Goal: Task Accomplishment & Management: Use online tool/utility

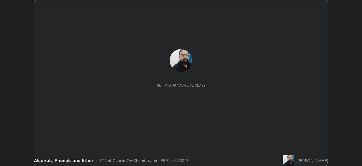
scroll to position [166, 362]
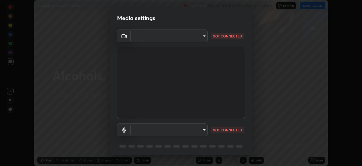
type input "e7f5d75c66a8ec01b6be6c8d9fba877b5f6738b88fd0c20368e9895a02b6f94a"
type input "7a19c8c474c7631c674bf907b925089f2c922801c6e09ae053456f7d84aa81b6"
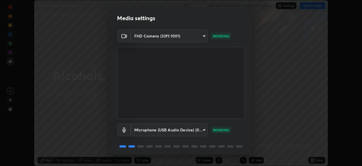
scroll to position [20, 0]
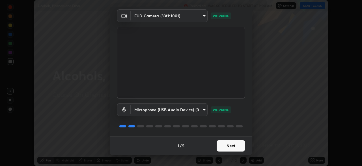
click at [226, 143] on button "Next" at bounding box center [231, 145] width 28 height 11
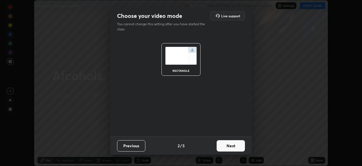
scroll to position [0, 0]
click at [226, 145] on button "Next" at bounding box center [231, 145] width 28 height 11
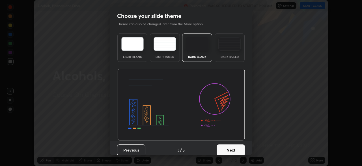
click at [227, 147] on button "Next" at bounding box center [231, 149] width 28 height 11
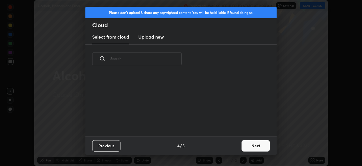
click at [234, 149] on div "Previous 4 / 5 Next" at bounding box center [180, 145] width 191 height 18
click at [249, 145] on button "Next" at bounding box center [256, 145] width 28 height 11
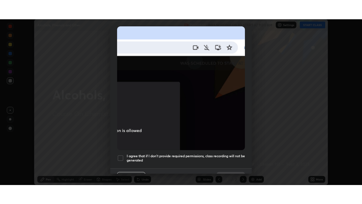
scroll to position [136, 0]
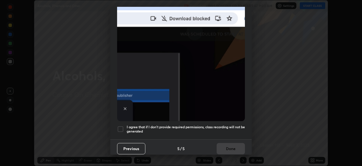
click at [122, 126] on div at bounding box center [120, 128] width 7 height 7
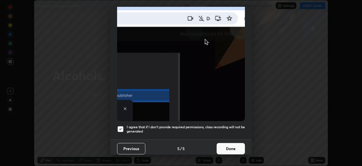
click at [224, 143] on button "Done" at bounding box center [231, 148] width 28 height 11
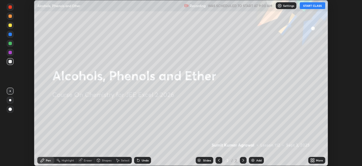
click at [311, 7] on button "START CLASS" at bounding box center [312, 5] width 25 height 7
click at [316, 159] on div "More" at bounding box center [319, 160] width 7 height 3
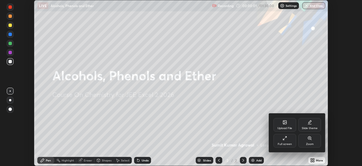
click at [291, 143] on div "Full screen" at bounding box center [285, 143] width 14 height 3
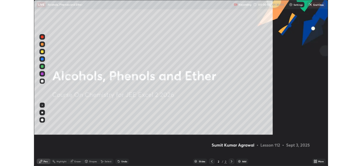
scroll to position [204, 362]
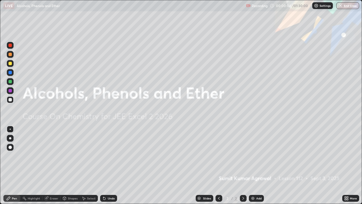
click at [254, 165] on img at bounding box center [253, 198] width 5 height 5
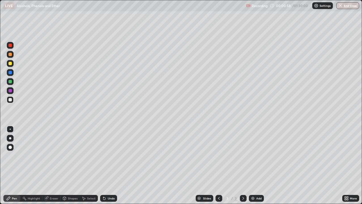
click at [111, 165] on div "Undo" at bounding box center [108, 198] width 17 height 7
click at [112, 165] on div "Undo" at bounding box center [111, 198] width 7 height 3
click at [346, 165] on icon at bounding box center [345, 196] width 1 height 1
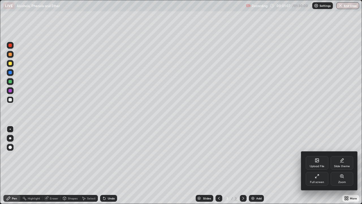
click at [317, 165] on icon at bounding box center [317, 176] width 5 height 5
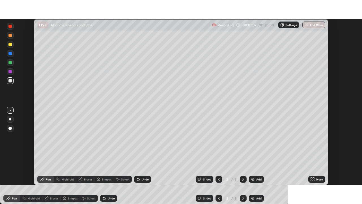
scroll to position [28139, 27942]
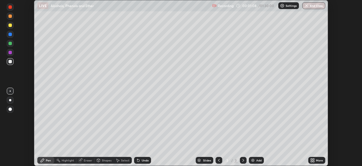
click at [314, 159] on icon at bounding box center [313, 158] width 1 height 1
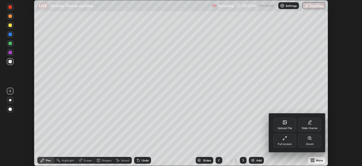
click at [290, 142] on div "Full screen" at bounding box center [285, 143] width 14 height 3
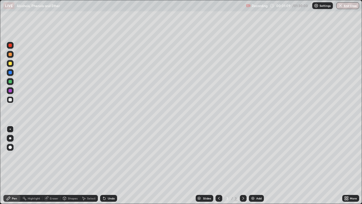
scroll to position [204, 362]
click at [106, 165] on div "Undo" at bounding box center [108, 198] width 17 height 7
click at [112, 165] on div "Undo" at bounding box center [111, 198] width 7 height 3
click at [149, 165] on div "Slides 3 / 3 Add" at bounding box center [229, 197] width 225 height 11
click at [115, 165] on div "Undo" at bounding box center [108, 198] width 17 height 7
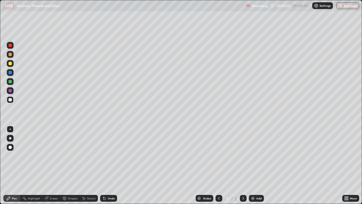
click at [254, 165] on img at bounding box center [253, 198] width 5 height 5
click at [110, 165] on div "Undo" at bounding box center [111, 198] width 7 height 3
click at [108, 165] on div "Undo" at bounding box center [111, 198] width 7 height 3
click at [112, 165] on div "Undo" at bounding box center [108, 198] width 17 height 7
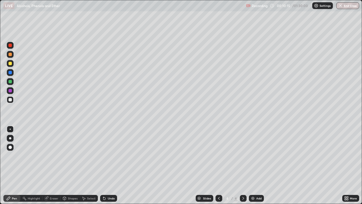
click at [112, 165] on div "Undo" at bounding box center [111, 198] width 7 height 3
click at [55, 165] on div "Eraser" at bounding box center [54, 198] width 8 height 3
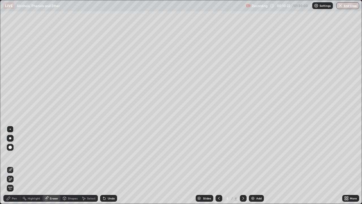
click at [13, 165] on div "Pen" at bounding box center [14, 198] width 5 height 3
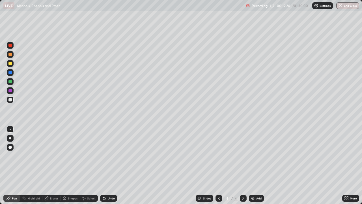
click at [255, 165] on div "Add" at bounding box center [256, 198] width 15 height 7
click at [113, 165] on div "Undo" at bounding box center [108, 198] width 17 height 7
click at [114, 165] on div "Undo" at bounding box center [108, 198] width 17 height 7
click at [108, 165] on div "Undo" at bounding box center [111, 198] width 7 height 3
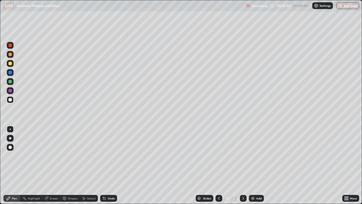
click at [108, 165] on div "Undo" at bounding box center [111, 198] width 7 height 3
click at [51, 165] on div "Eraser" at bounding box center [54, 198] width 8 height 3
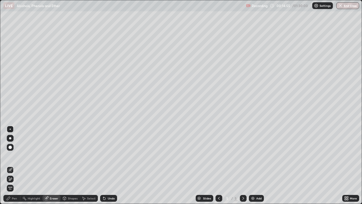
click at [14, 165] on div "Pen" at bounding box center [14, 198] width 5 height 3
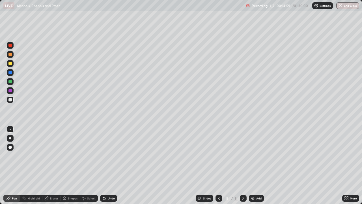
click at [52, 165] on div "Eraser" at bounding box center [54, 198] width 8 height 3
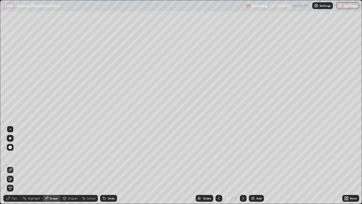
click at [10, 165] on icon at bounding box center [8, 198] width 5 height 5
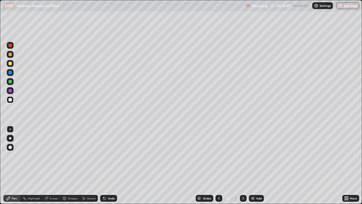
click at [219, 165] on icon at bounding box center [219, 198] width 5 height 5
click at [243, 165] on icon at bounding box center [243, 198] width 5 height 5
click at [255, 165] on div "Add" at bounding box center [256, 198] width 15 height 7
click at [110, 165] on div "Undo" at bounding box center [108, 198] width 17 height 7
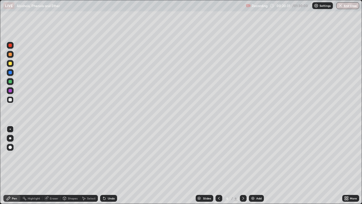
click at [109, 165] on div "Undo" at bounding box center [111, 198] width 7 height 3
click at [107, 165] on div "Undo" at bounding box center [108, 198] width 17 height 7
click at [109, 165] on div "Undo" at bounding box center [108, 198] width 17 height 7
click at [111, 165] on div "Undo" at bounding box center [111, 198] width 7 height 3
click at [255, 165] on div "Add" at bounding box center [256, 198] width 15 height 7
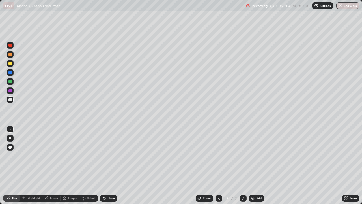
click at [111, 165] on div "Undo" at bounding box center [108, 198] width 17 height 7
click at [219, 165] on icon at bounding box center [219, 198] width 5 height 5
click at [243, 165] on icon at bounding box center [243, 198] width 5 height 5
click at [110, 165] on div "Undo" at bounding box center [111, 198] width 7 height 3
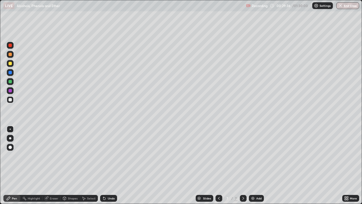
click at [110, 165] on div "Undo" at bounding box center [111, 198] width 7 height 3
click at [109, 165] on div "Undo" at bounding box center [111, 198] width 7 height 3
click at [104, 165] on icon at bounding box center [104, 198] width 2 height 2
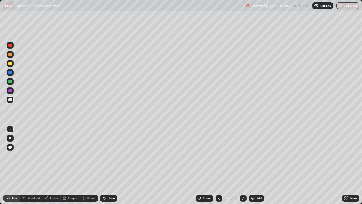
click at [104, 165] on icon at bounding box center [104, 198] width 2 height 2
click at [112, 165] on div "Undo" at bounding box center [111, 198] width 7 height 3
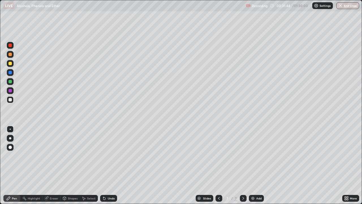
click at [112, 165] on div "Undo" at bounding box center [111, 198] width 7 height 3
click at [111, 165] on div "Undo" at bounding box center [111, 198] width 7 height 3
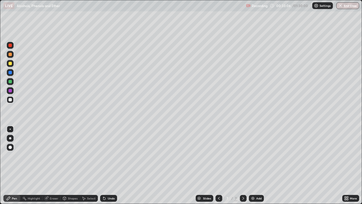
click at [114, 165] on div "Undo" at bounding box center [111, 198] width 7 height 3
click at [53, 165] on div "Eraser" at bounding box center [54, 198] width 8 height 3
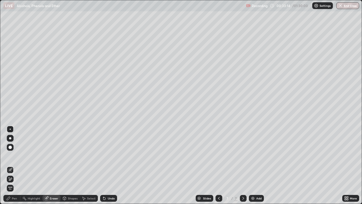
click at [14, 165] on div "Pen" at bounding box center [11, 198] width 17 height 7
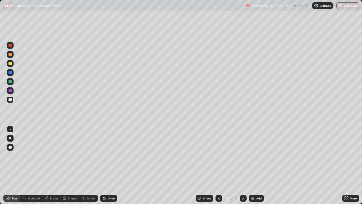
click at [110, 165] on div "Undo" at bounding box center [111, 198] width 7 height 3
click at [110, 165] on div "Undo" at bounding box center [108, 198] width 17 height 7
click at [106, 165] on div "Undo" at bounding box center [108, 198] width 17 height 7
click at [104, 165] on icon at bounding box center [104, 198] width 2 height 2
click at [103, 165] on icon at bounding box center [103, 197] width 1 height 1
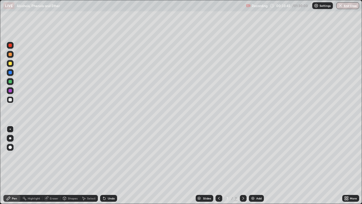
click at [103, 165] on icon at bounding box center [103, 197] width 1 height 1
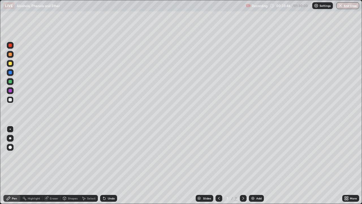
click at [103, 165] on icon at bounding box center [103, 197] width 1 height 1
click at [344, 165] on div "More" at bounding box center [350, 197] width 17 height 11
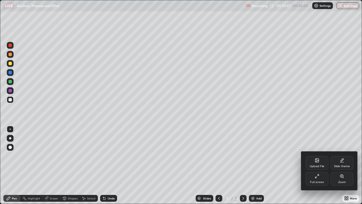
click at [343, 165] on div "Zoom" at bounding box center [343, 182] width 8 height 3
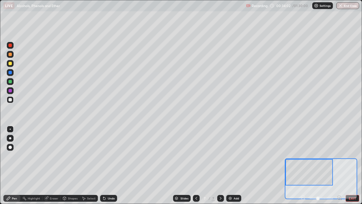
click at [347, 165] on button "EXIT" at bounding box center [353, 198] width 14 height 7
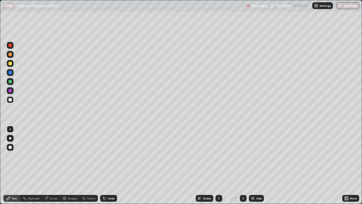
click at [111, 165] on div "Undo" at bounding box center [111, 198] width 7 height 3
click at [50, 165] on div "Eraser" at bounding box center [54, 198] width 8 height 3
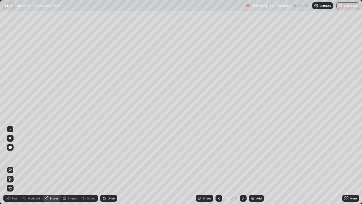
click at [10, 165] on icon at bounding box center [8, 198] width 5 height 5
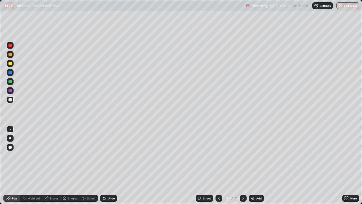
click at [255, 165] on div "Add" at bounding box center [256, 198] width 15 height 7
click at [51, 165] on div "Eraser" at bounding box center [54, 198] width 8 height 3
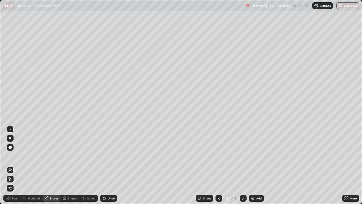
click at [14, 165] on div "Pen" at bounding box center [14, 198] width 5 height 3
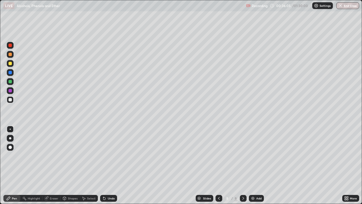
click at [111, 165] on div "Undo" at bounding box center [108, 198] width 17 height 7
click at [109, 165] on div "Undo" at bounding box center [108, 198] width 17 height 7
click at [54, 165] on div "Eraser" at bounding box center [54, 198] width 8 height 3
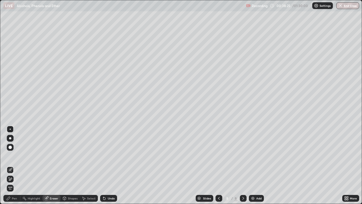
click at [108, 165] on div "Undo" at bounding box center [108, 198] width 17 height 7
click at [14, 165] on div "Pen" at bounding box center [11, 198] width 17 height 7
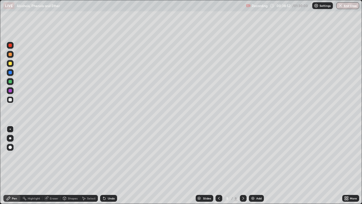
click at [55, 165] on div "Eraser" at bounding box center [54, 198] width 8 height 3
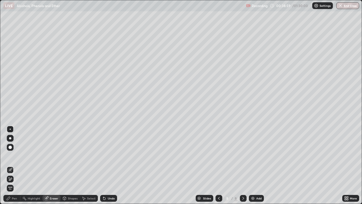
click at [15, 165] on div "Pen" at bounding box center [11, 198] width 17 height 7
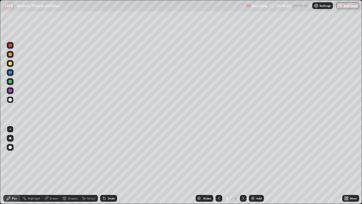
click at [112, 165] on div "Undo" at bounding box center [111, 198] width 7 height 3
click at [106, 165] on div "Undo" at bounding box center [108, 198] width 17 height 7
click at [108, 165] on div "Undo" at bounding box center [111, 198] width 7 height 3
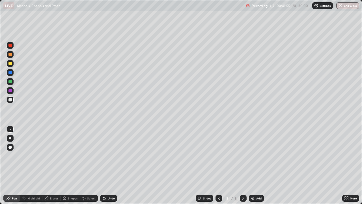
click at [109, 165] on div "Undo" at bounding box center [111, 198] width 7 height 3
click at [110, 165] on div "Undo" at bounding box center [111, 198] width 7 height 3
click at [111, 165] on div "Undo" at bounding box center [111, 198] width 7 height 3
click at [112, 165] on div "Undo" at bounding box center [111, 198] width 7 height 3
click at [111, 165] on div "Undo" at bounding box center [111, 198] width 7 height 3
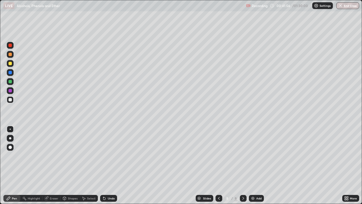
click at [110, 165] on div "Undo" at bounding box center [111, 198] width 7 height 3
click at [109, 165] on div "Undo" at bounding box center [111, 198] width 7 height 3
click at [108, 165] on div "Undo" at bounding box center [111, 198] width 7 height 3
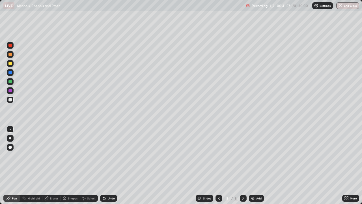
click at [108, 165] on div "Undo" at bounding box center [111, 198] width 7 height 3
click at [106, 165] on div "Undo" at bounding box center [108, 198] width 17 height 7
click at [105, 165] on icon at bounding box center [104, 198] width 5 height 5
click at [103, 165] on icon at bounding box center [103, 197] width 1 height 1
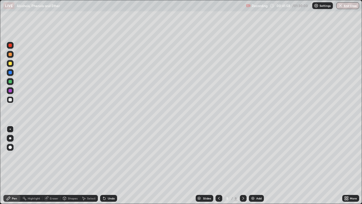
click at [103, 165] on icon at bounding box center [103, 197] width 1 height 1
click at [53, 165] on div "Eraser" at bounding box center [54, 198] width 8 height 3
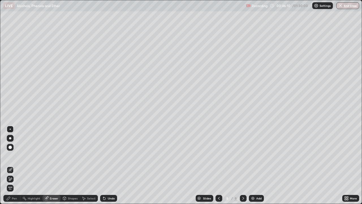
click at [14, 165] on div "Pen" at bounding box center [14, 198] width 5 height 3
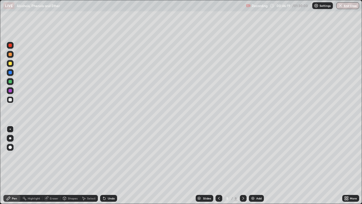
click at [110, 165] on div "Undo" at bounding box center [111, 198] width 7 height 3
click at [113, 165] on div "Undo" at bounding box center [108, 198] width 17 height 7
click at [253, 165] on img at bounding box center [253, 198] width 5 height 5
click at [112, 165] on div "Undo" at bounding box center [111, 198] width 7 height 3
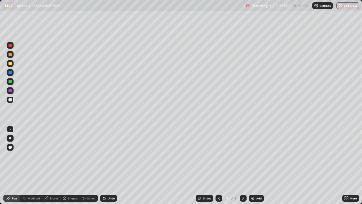
click at [257, 165] on div "Add" at bounding box center [258, 198] width 5 height 3
click at [111, 165] on div "Undo" at bounding box center [111, 198] width 7 height 3
click at [218, 165] on icon at bounding box center [219, 198] width 5 height 5
click at [243, 165] on icon at bounding box center [244, 198] width 2 height 3
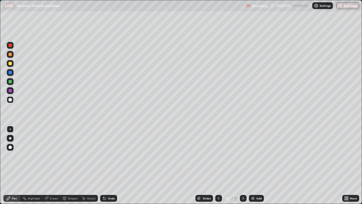
click at [107, 165] on div "Undo" at bounding box center [108, 198] width 17 height 7
click at [109, 165] on div "Undo" at bounding box center [108, 198] width 17 height 7
click at [108, 165] on div "Undo" at bounding box center [107, 197] width 19 height 11
click at [108, 165] on div "Undo" at bounding box center [108, 198] width 17 height 7
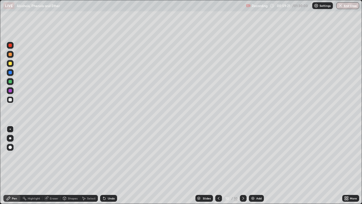
click at [108, 165] on div "Undo" at bounding box center [107, 197] width 19 height 11
click at [108, 165] on div "Undo" at bounding box center [108, 198] width 17 height 7
click at [54, 165] on div "Eraser" at bounding box center [54, 198] width 8 height 3
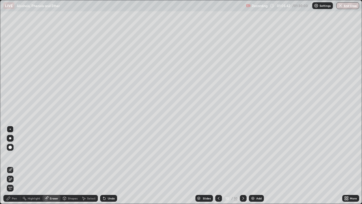
click at [14, 165] on div "Pen" at bounding box center [14, 198] width 5 height 3
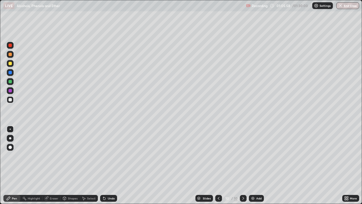
click at [111, 165] on div "Undo" at bounding box center [108, 198] width 17 height 7
click at [255, 165] on div "Add" at bounding box center [256, 198] width 15 height 7
click at [53, 165] on div "Eraser" at bounding box center [51, 198] width 18 height 7
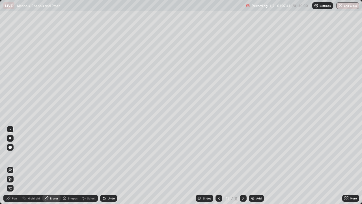
click at [12, 165] on div "Pen" at bounding box center [14, 198] width 5 height 3
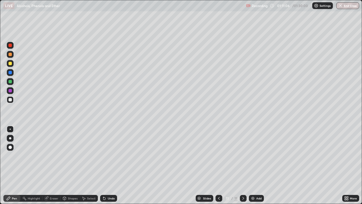
click at [109, 165] on div "Undo" at bounding box center [111, 198] width 7 height 3
click at [111, 165] on div "Undo" at bounding box center [111, 198] width 7 height 3
click at [108, 165] on div "Undo" at bounding box center [111, 198] width 7 height 3
click at [108, 165] on div "Undo" at bounding box center [108, 198] width 17 height 7
click at [109, 165] on div "Undo" at bounding box center [111, 198] width 7 height 3
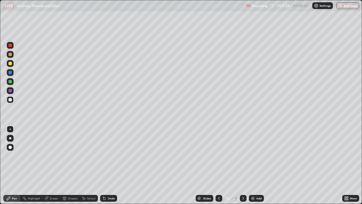
click at [114, 165] on div "Undo" at bounding box center [108, 198] width 17 height 7
click at [254, 165] on img at bounding box center [253, 198] width 5 height 5
click at [57, 165] on div "Eraser" at bounding box center [54, 198] width 8 height 3
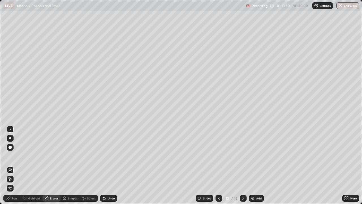
click at [9, 165] on icon at bounding box center [8, 198] width 5 height 5
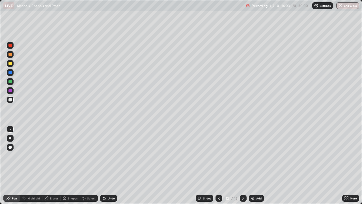
click at [106, 165] on div "Undo" at bounding box center [108, 198] width 17 height 7
click at [104, 165] on icon at bounding box center [104, 198] width 2 height 2
click at [103, 165] on icon at bounding box center [103, 197] width 1 height 1
click at [109, 165] on div "Undo" at bounding box center [111, 198] width 7 height 3
click at [106, 165] on div "Undo" at bounding box center [108, 198] width 17 height 7
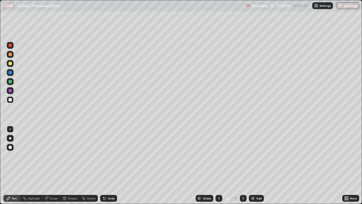
click at [111, 165] on div "Undo" at bounding box center [111, 198] width 7 height 3
click at [113, 165] on div "Undo" at bounding box center [111, 198] width 7 height 3
click at [115, 165] on div "Undo" at bounding box center [108, 198] width 17 height 7
click at [257, 165] on div "Add" at bounding box center [258, 198] width 5 height 3
click at [111, 165] on div "Undo" at bounding box center [111, 198] width 7 height 3
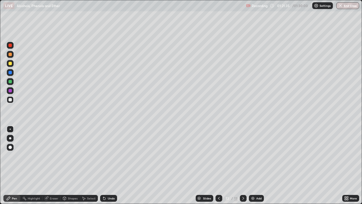
click at [107, 165] on div "Undo" at bounding box center [108, 198] width 17 height 7
click at [108, 165] on div "Undo" at bounding box center [111, 198] width 7 height 3
click at [106, 165] on div "Undo" at bounding box center [108, 198] width 17 height 7
click at [110, 165] on div "Undo" at bounding box center [111, 198] width 7 height 3
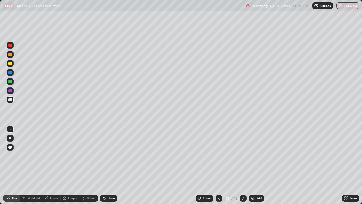
click at [110, 165] on div "Undo" at bounding box center [111, 198] width 7 height 3
click at [115, 165] on div "Undo" at bounding box center [108, 198] width 17 height 7
click at [113, 165] on div "Undo" at bounding box center [111, 198] width 7 height 3
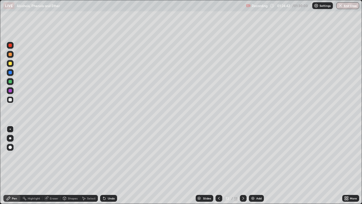
click at [113, 165] on div "Undo" at bounding box center [108, 198] width 17 height 7
click at [110, 165] on div "Undo" at bounding box center [111, 198] width 7 height 3
click at [108, 165] on div "Undo" at bounding box center [108, 198] width 17 height 7
click at [109, 165] on div "Undo" at bounding box center [108, 198] width 17 height 7
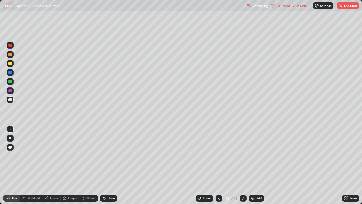
click at [109, 165] on div "Undo" at bounding box center [108, 198] width 17 height 7
click at [110, 165] on div "Undo" at bounding box center [108, 198] width 17 height 7
click at [111, 165] on div "Undo" at bounding box center [108, 198] width 17 height 7
click at [110, 165] on div "Undo" at bounding box center [108, 198] width 17 height 7
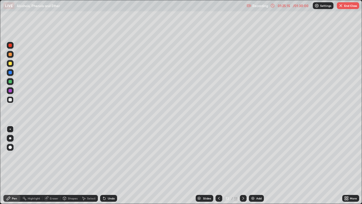
click at [110, 165] on div "Undo" at bounding box center [108, 198] width 17 height 7
click at [346, 8] on button "End Class" at bounding box center [348, 5] width 22 height 7
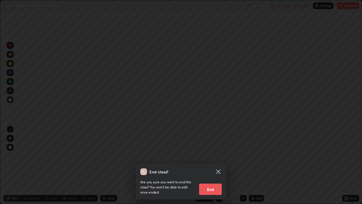
click at [214, 165] on button "End" at bounding box center [210, 188] width 23 height 11
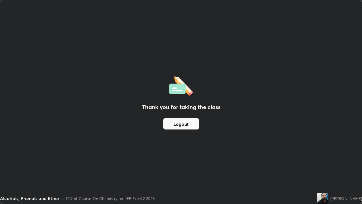
click at [183, 123] on button "Logout" at bounding box center [181, 123] width 36 height 11
